Goal: Task Accomplishment & Management: Manage account settings

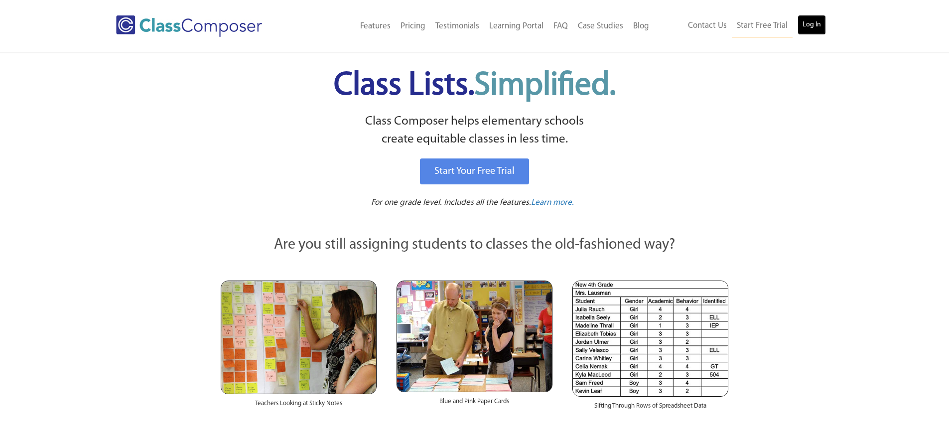
click at [818, 25] on link "Log In" at bounding box center [811, 25] width 28 height 20
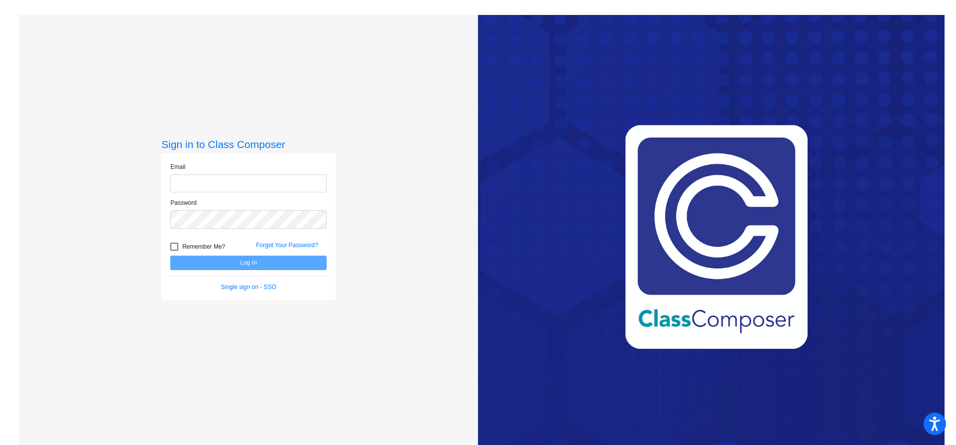
type input "rowlandsk@cforks.org"
click at [286, 259] on button "Log In" at bounding box center [248, 263] width 156 height 14
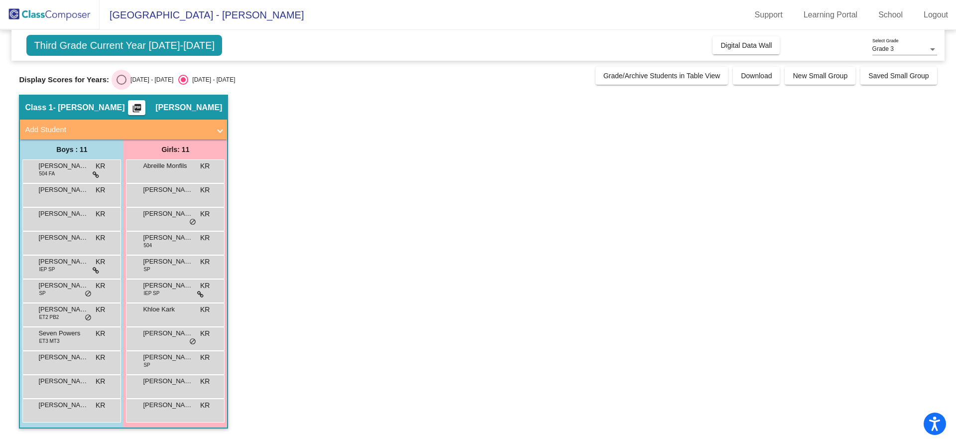
click at [120, 80] on div "Select an option" at bounding box center [122, 80] width 10 height 10
click at [121, 85] on input "2024 - 2025" at bounding box center [121, 85] width 0 height 0
radio input "true"
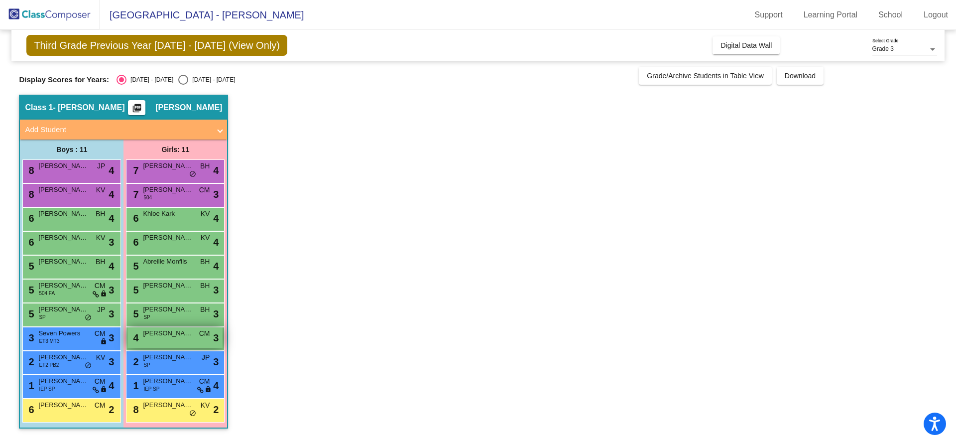
click at [177, 330] on span "Mila Babcock" at bounding box center [168, 333] width 50 height 10
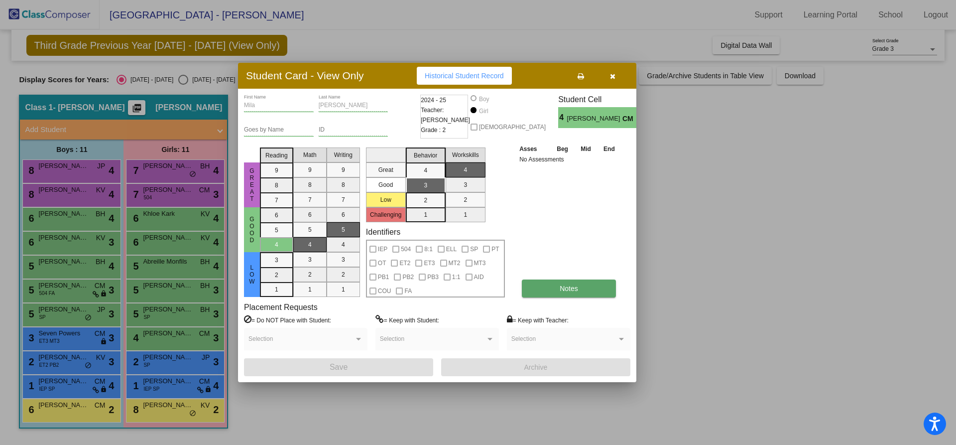
click at [559, 290] on button "Notes" at bounding box center [569, 288] width 94 height 18
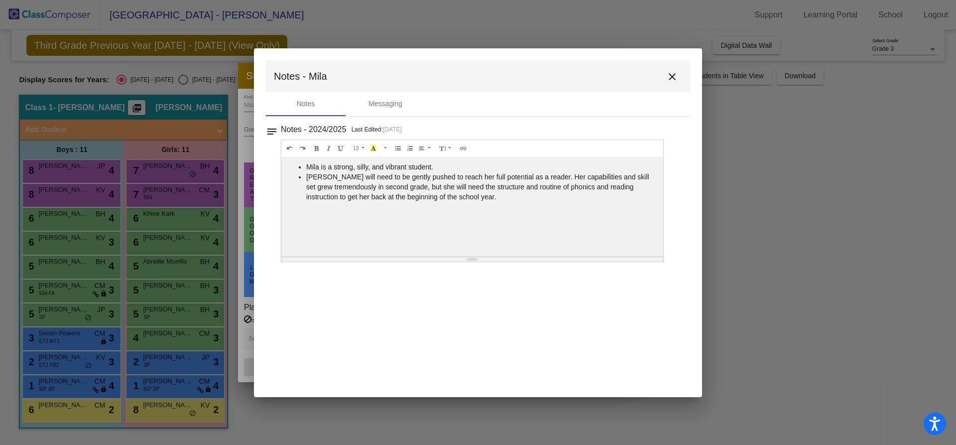
click at [675, 77] on mat-icon "close" at bounding box center [672, 77] width 12 height 12
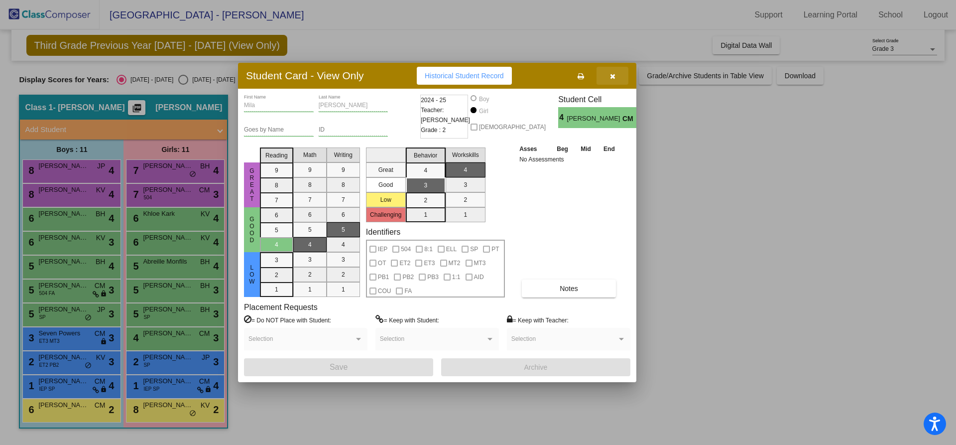
click at [616, 75] on button "button" at bounding box center [613, 76] width 32 height 18
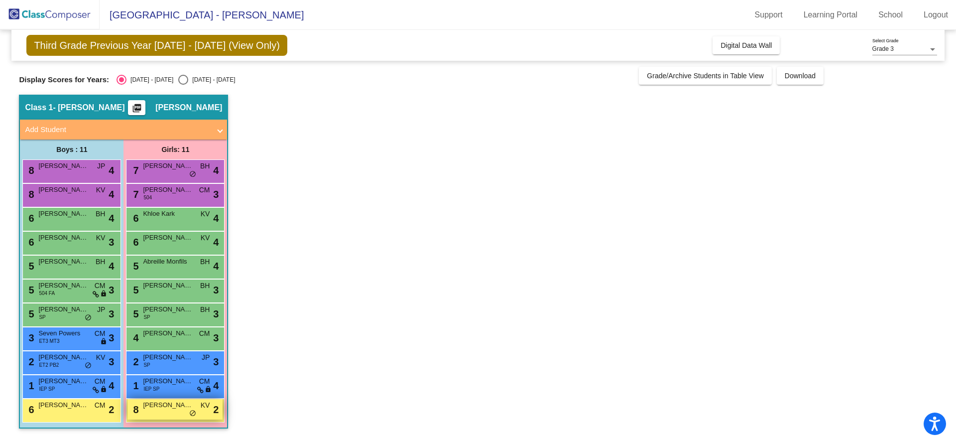
click at [163, 411] on div "8 Brookelyn Smith KV lock do_not_disturb_alt 2" at bounding box center [175, 409] width 95 height 20
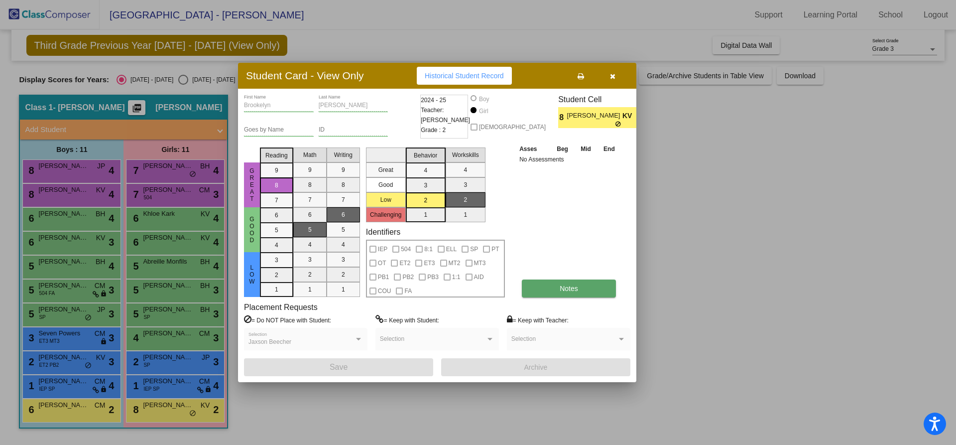
click at [560, 287] on span "Notes" at bounding box center [569, 288] width 18 height 8
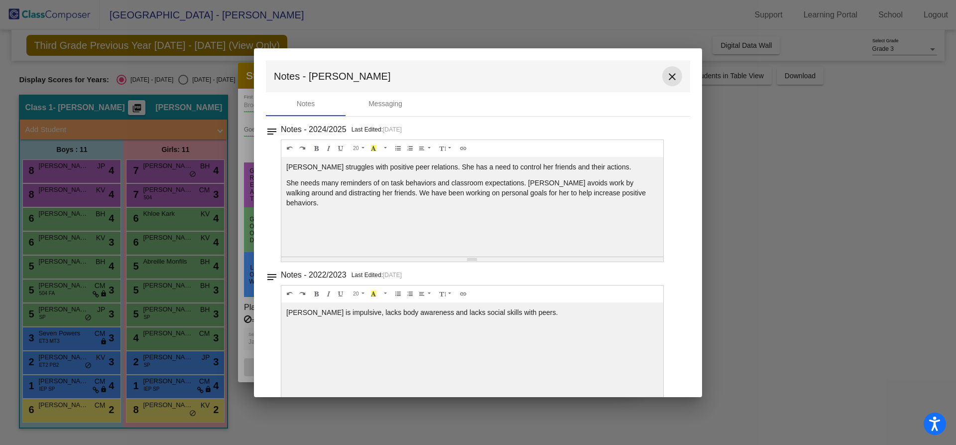
click at [672, 76] on mat-icon "close" at bounding box center [672, 77] width 12 height 12
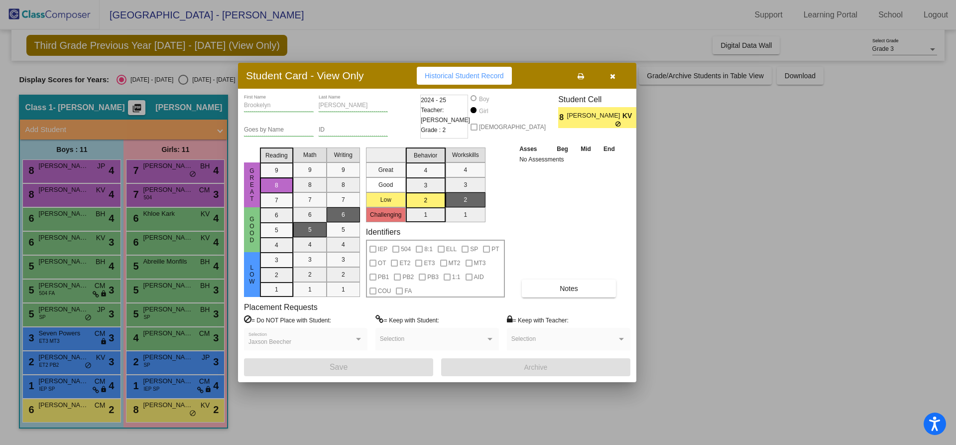
click at [78, 409] on div at bounding box center [478, 222] width 956 height 445
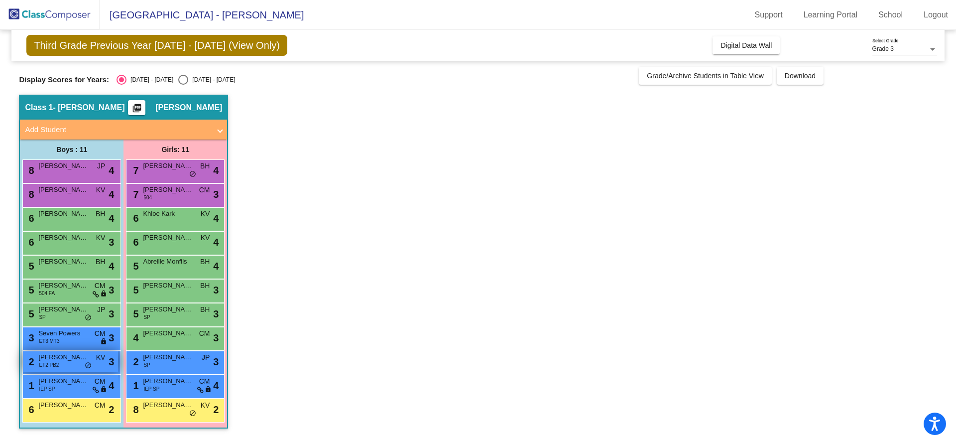
click at [77, 355] on span "Samuel Sanford" at bounding box center [63, 357] width 50 height 10
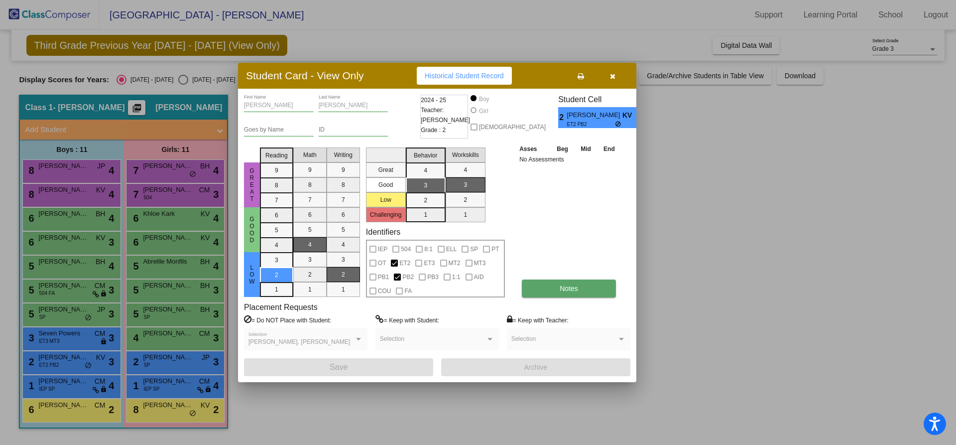
click at [568, 289] on span "Notes" at bounding box center [569, 288] width 18 height 8
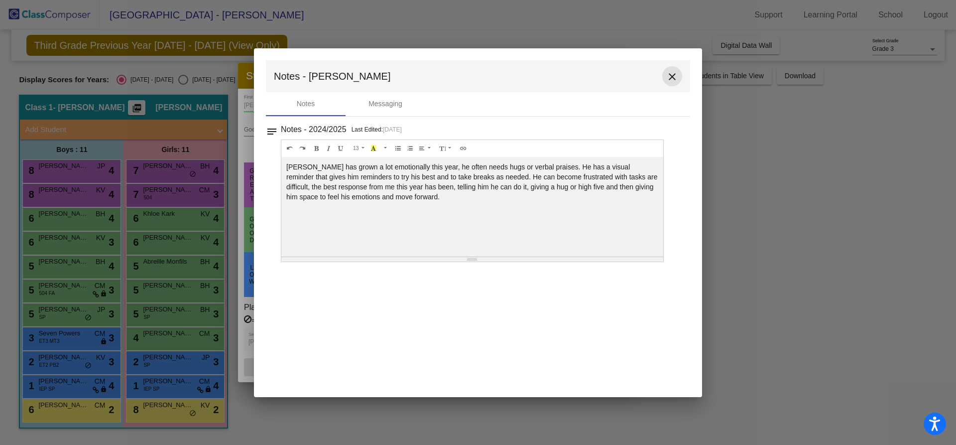
click at [674, 75] on mat-icon "close" at bounding box center [672, 77] width 12 height 12
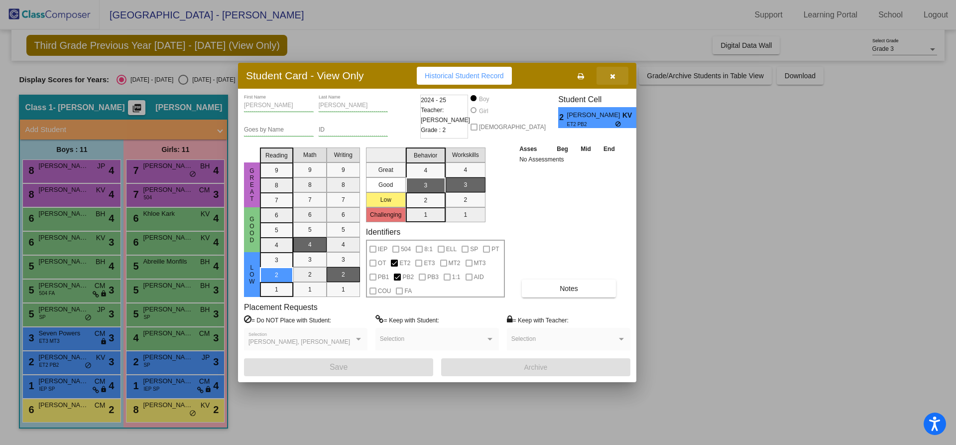
click at [615, 75] on icon "button" at bounding box center [612, 76] width 5 height 7
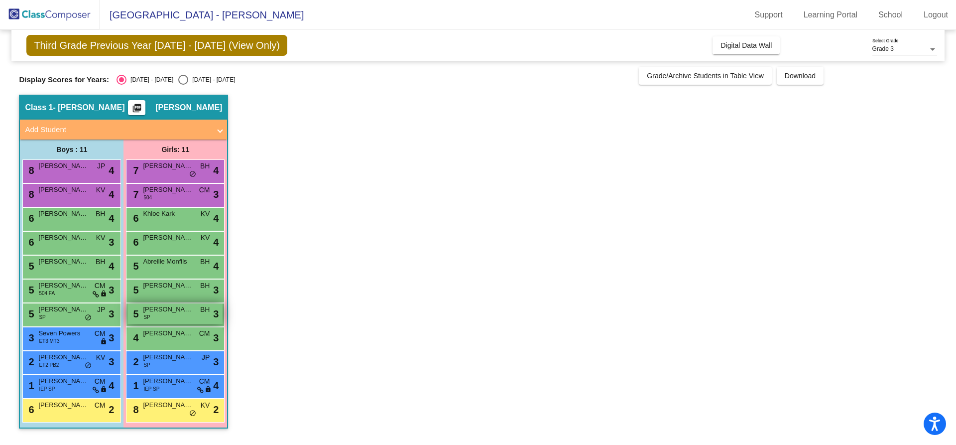
click at [182, 313] on span "Meridith Lindow" at bounding box center [168, 309] width 50 height 10
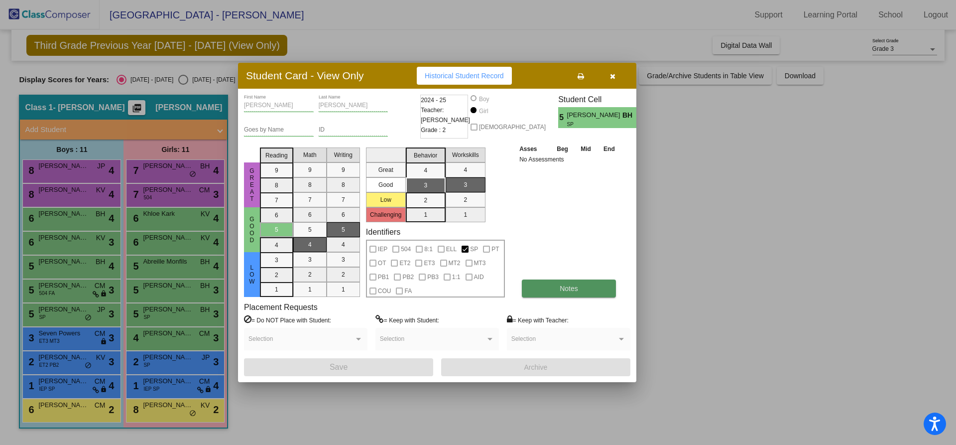
click at [559, 291] on button "Notes" at bounding box center [569, 288] width 94 height 18
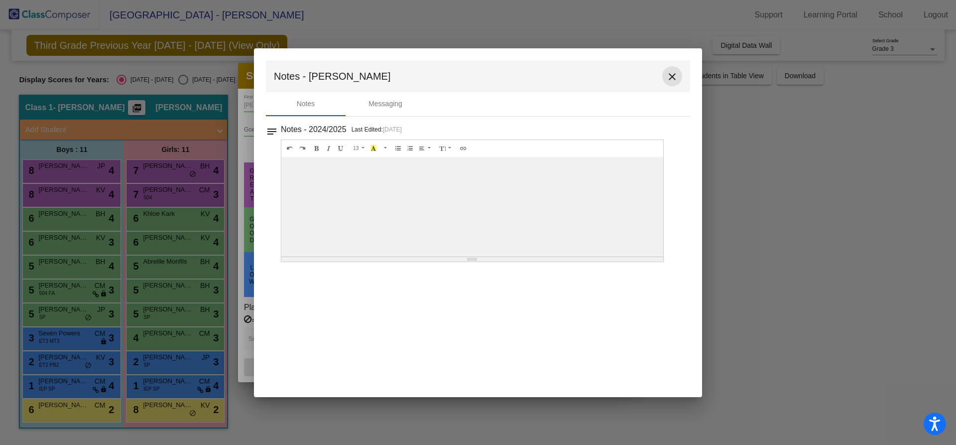
click at [671, 77] on mat-icon "close" at bounding box center [672, 77] width 12 height 12
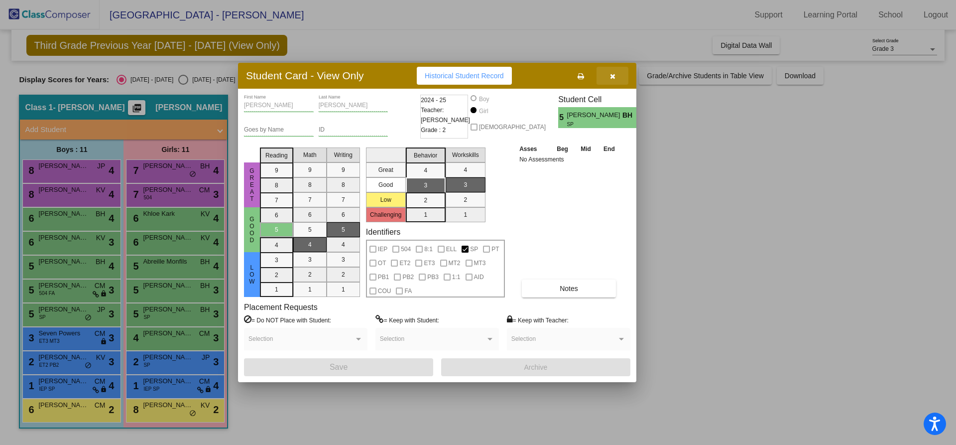
click at [613, 76] on icon "button" at bounding box center [612, 76] width 5 height 7
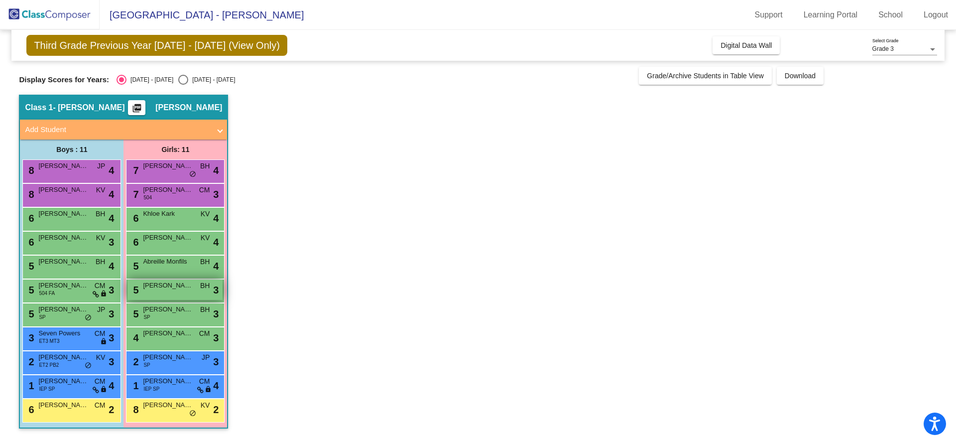
click at [190, 288] on span "Amiah Pierce" at bounding box center [168, 285] width 50 height 10
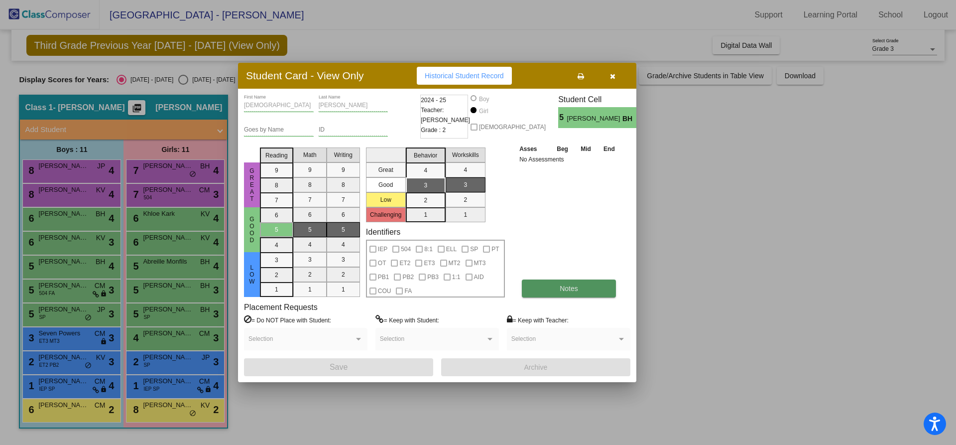
click at [579, 282] on button "Notes" at bounding box center [569, 288] width 94 height 18
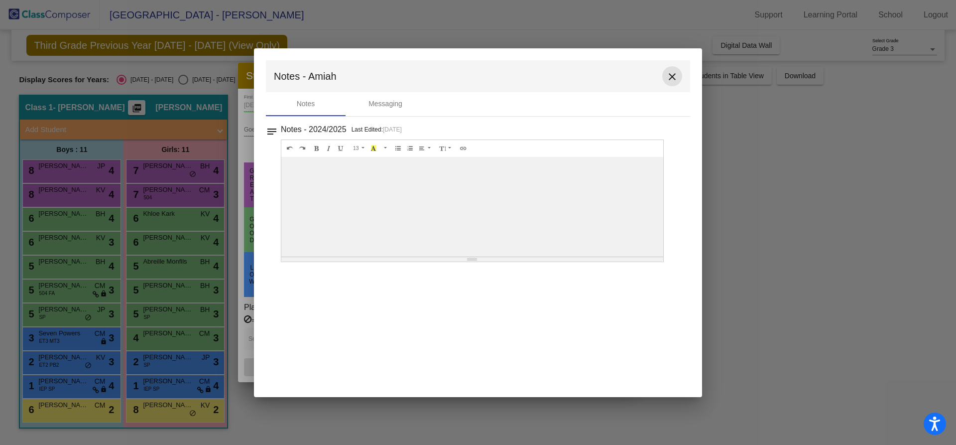
click at [672, 76] on mat-icon "close" at bounding box center [672, 77] width 12 height 12
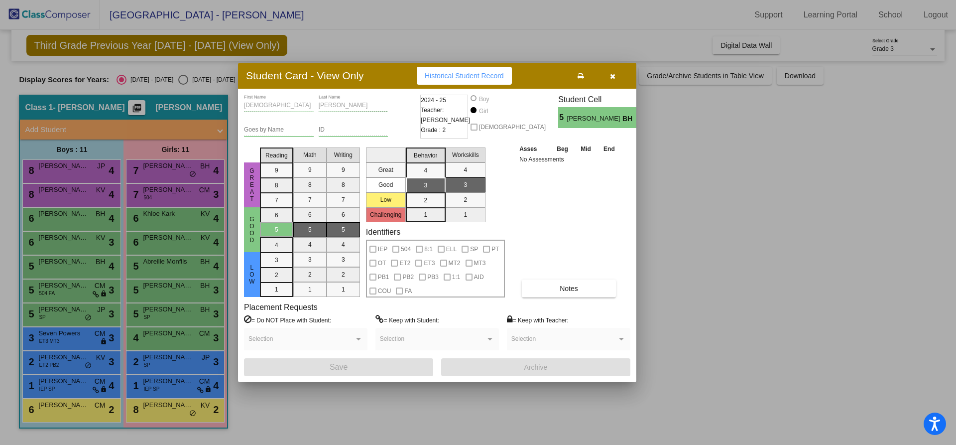
click at [87, 263] on div at bounding box center [478, 222] width 956 height 445
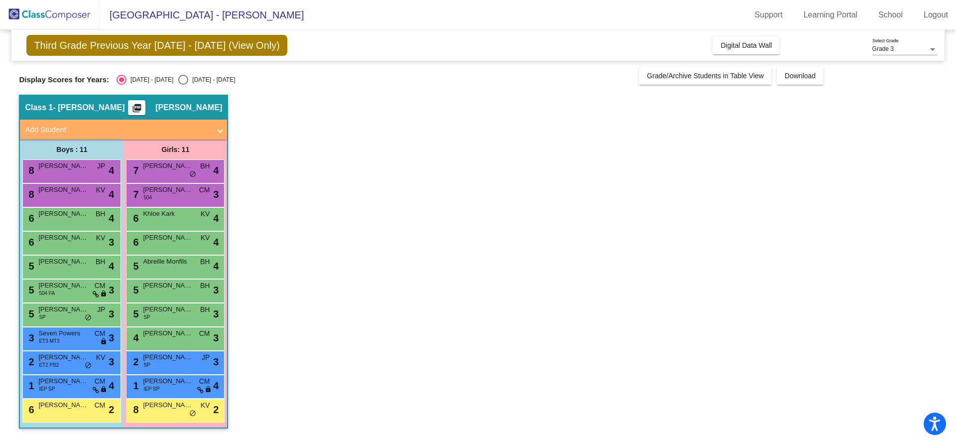
click at [87, 263] on span "Darringer Ellis" at bounding box center [63, 262] width 50 height 10
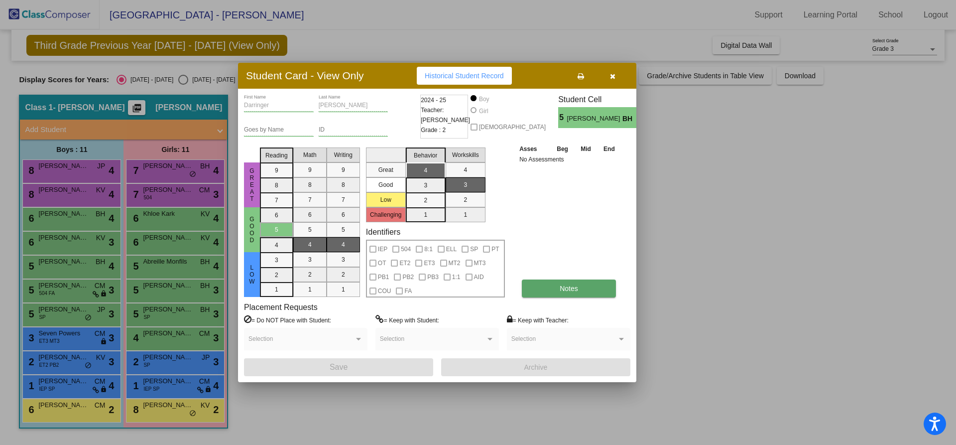
click at [589, 287] on button "Notes" at bounding box center [569, 288] width 94 height 18
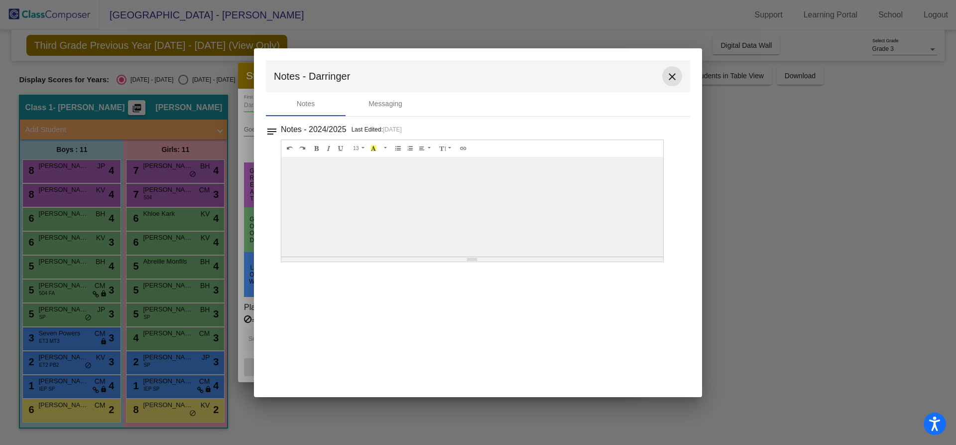
click at [674, 75] on mat-icon "close" at bounding box center [672, 77] width 12 height 12
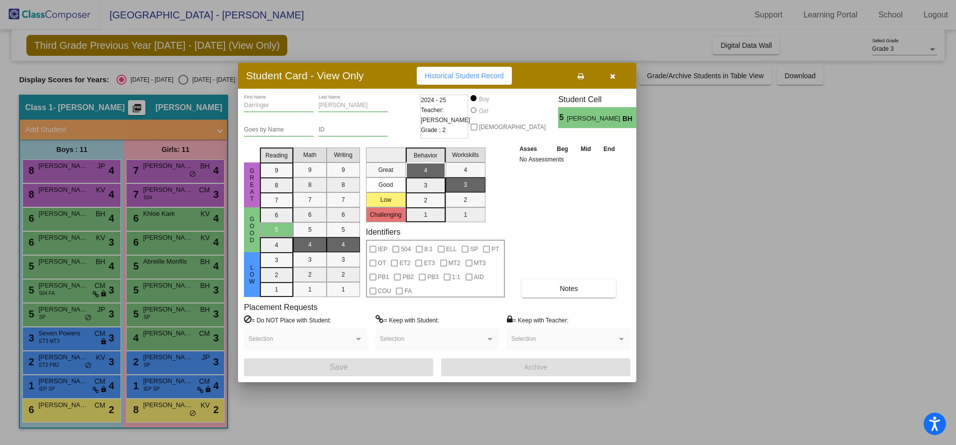
click at [163, 264] on div at bounding box center [478, 222] width 956 height 445
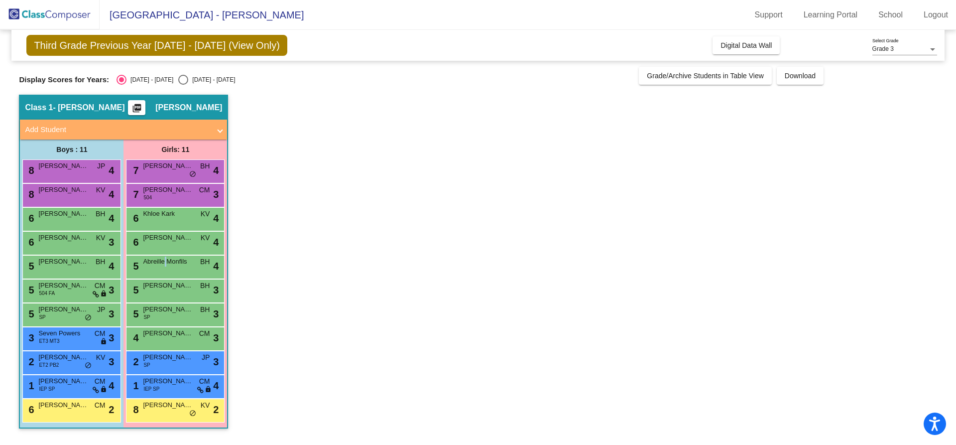
click at [163, 264] on span "Abreille Monfils" at bounding box center [168, 262] width 50 height 10
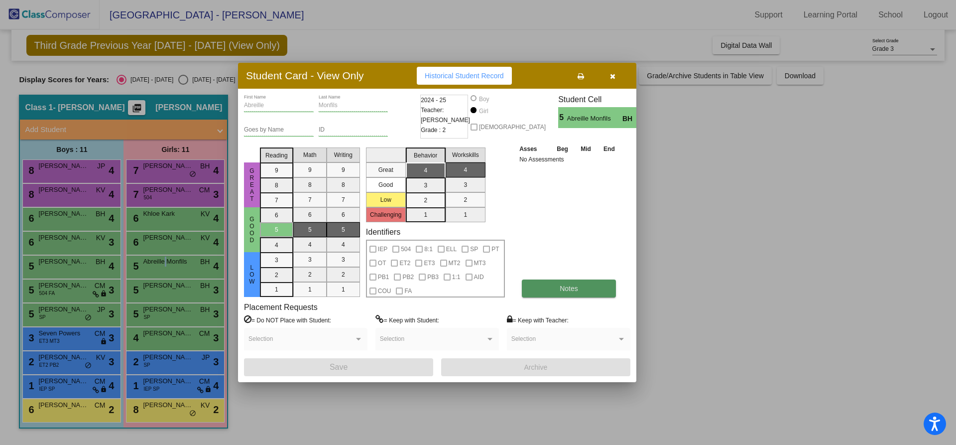
click at [560, 290] on span "Notes" at bounding box center [569, 288] width 18 height 8
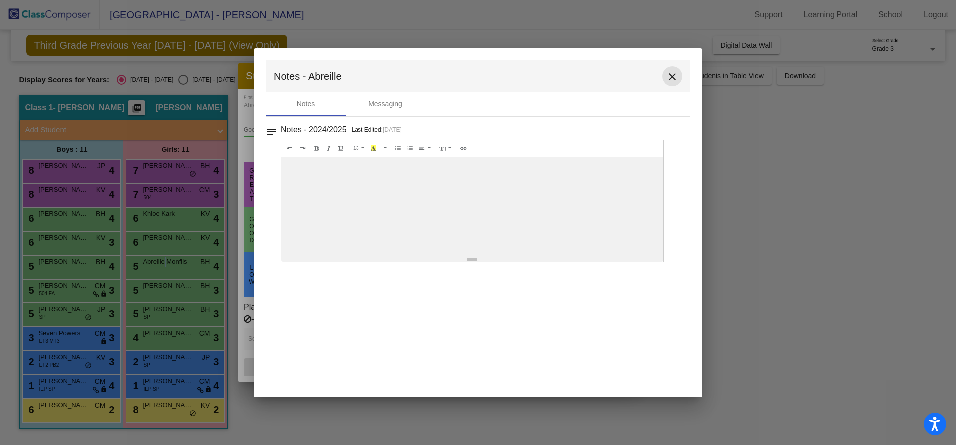
click at [675, 78] on mat-icon "close" at bounding box center [672, 77] width 12 height 12
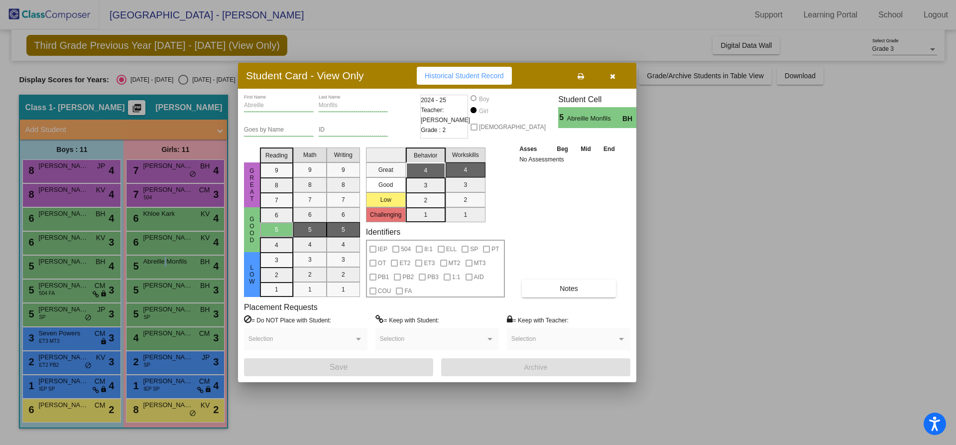
click at [612, 75] on icon "button" at bounding box center [612, 76] width 5 height 7
